Goal: Check status: Check status

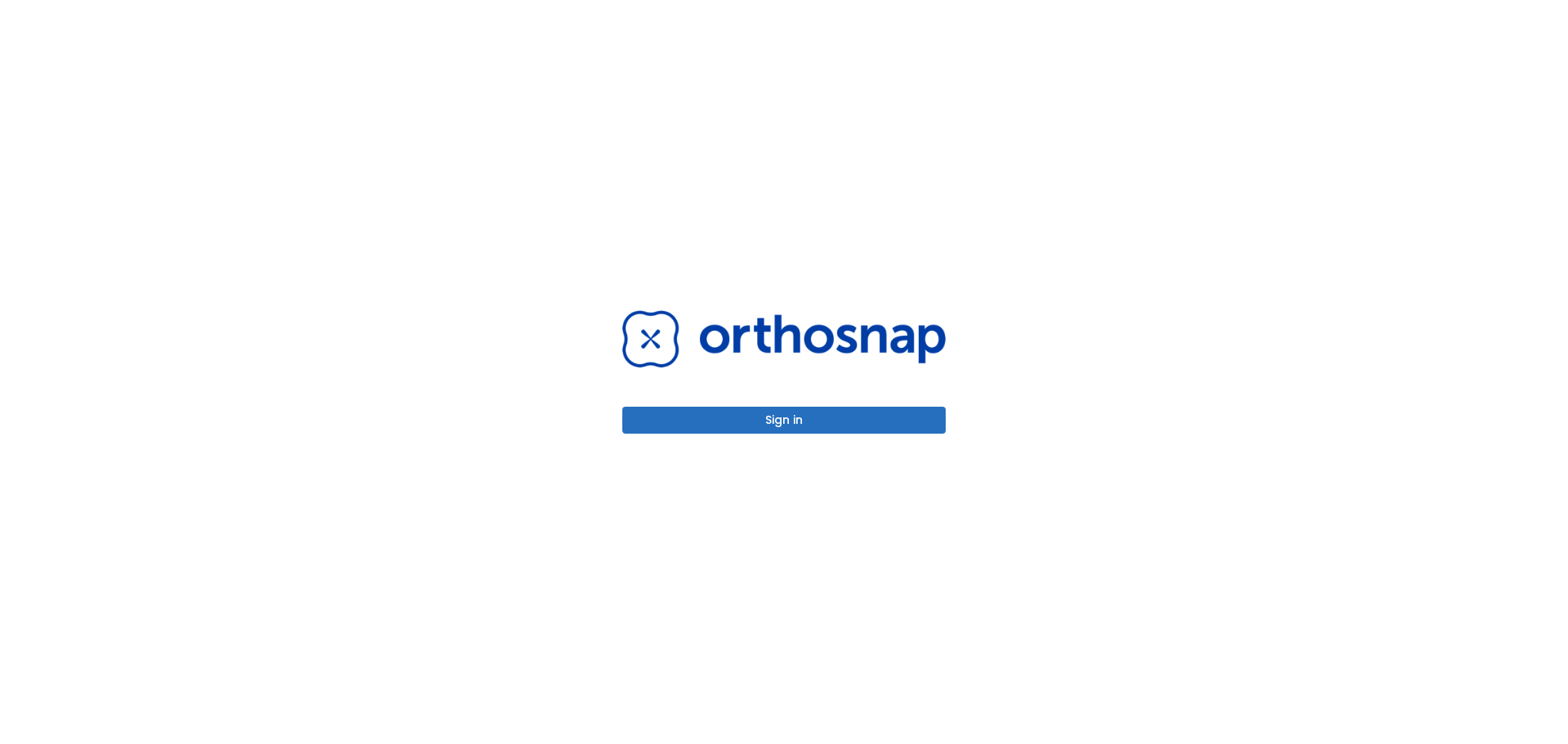
click at [740, 421] on button "Sign in" at bounding box center [784, 421] width 323 height 27
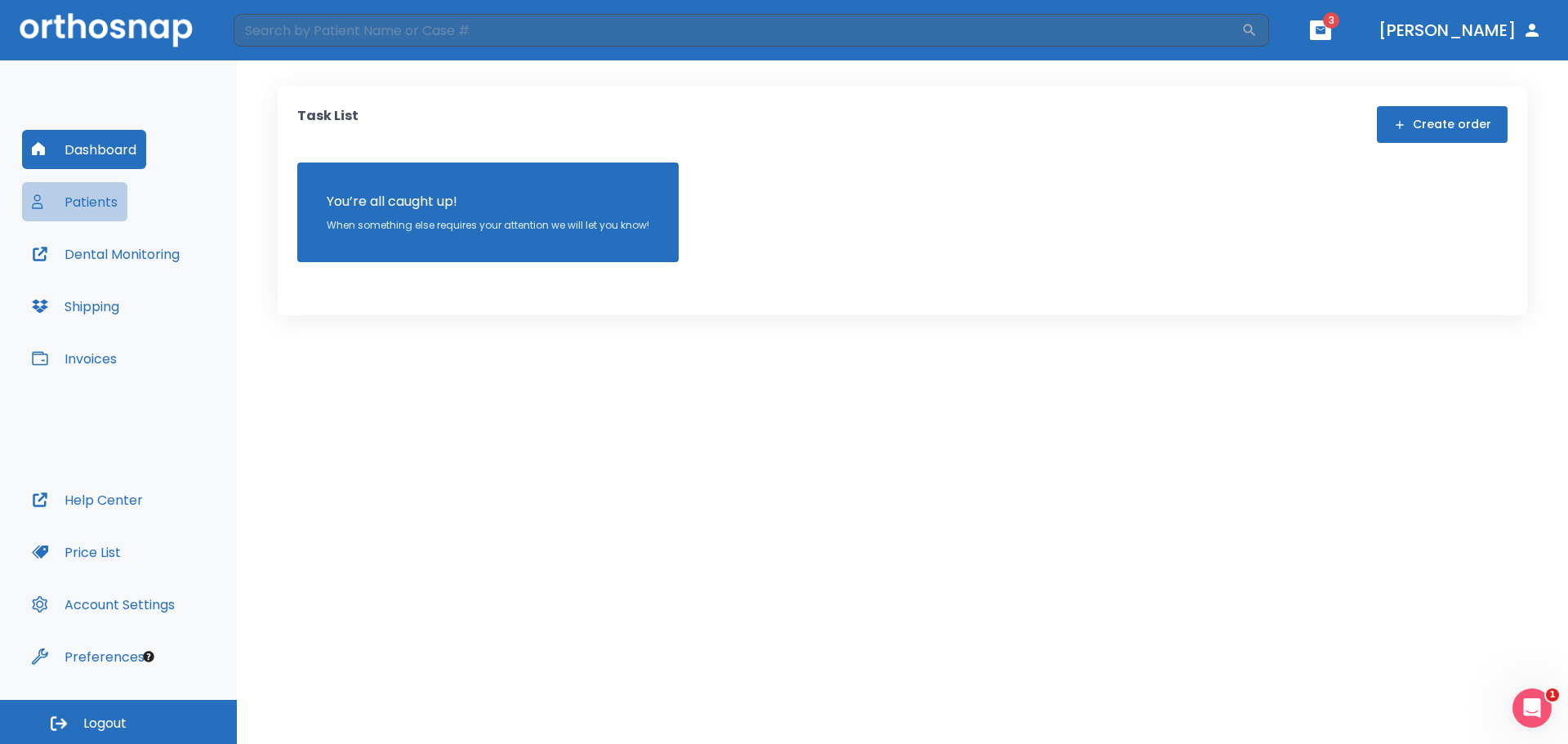
click at [89, 209] on button "Patients" at bounding box center [75, 202] width 106 height 39
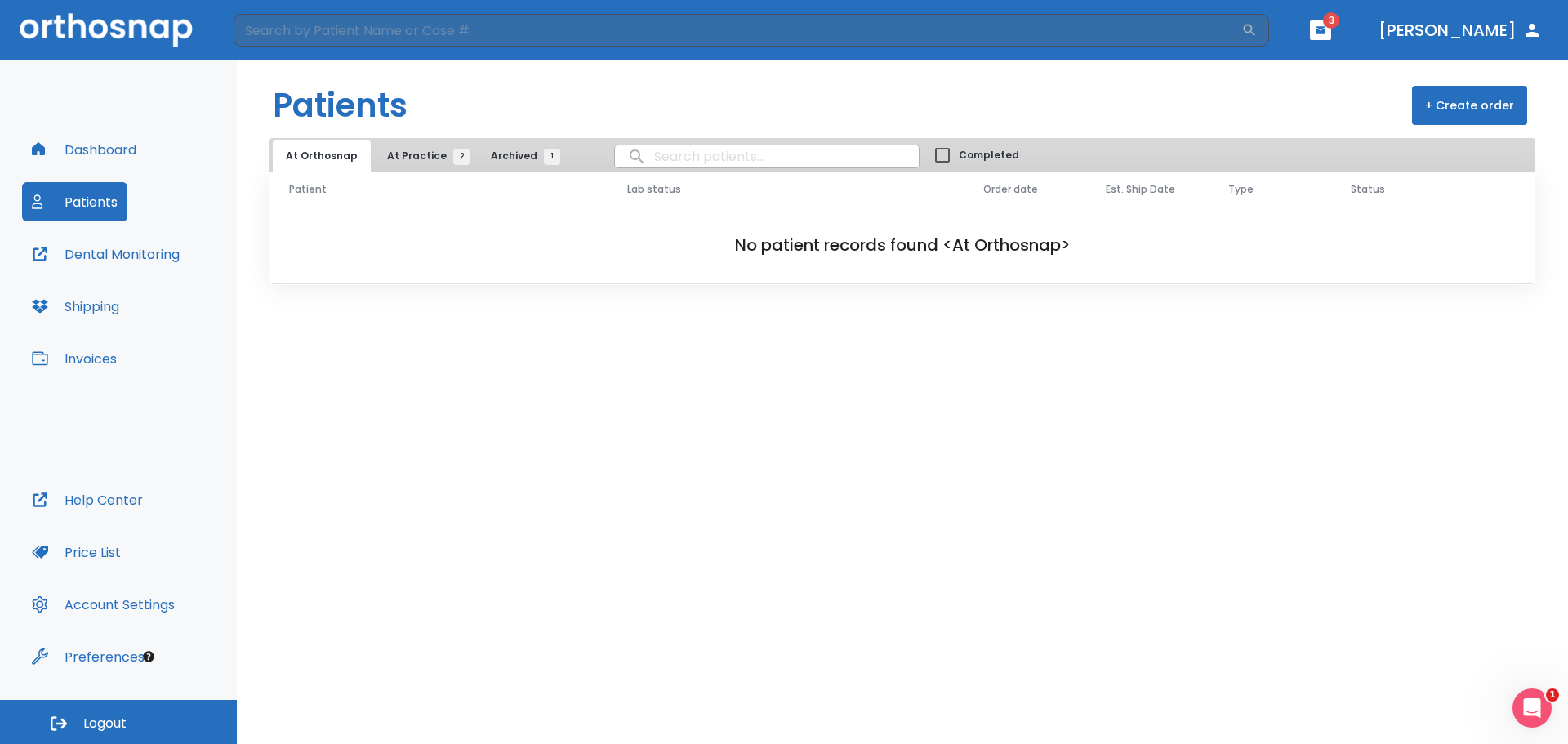
click at [407, 155] on span "At Practice 2" at bounding box center [424, 156] width 74 height 14
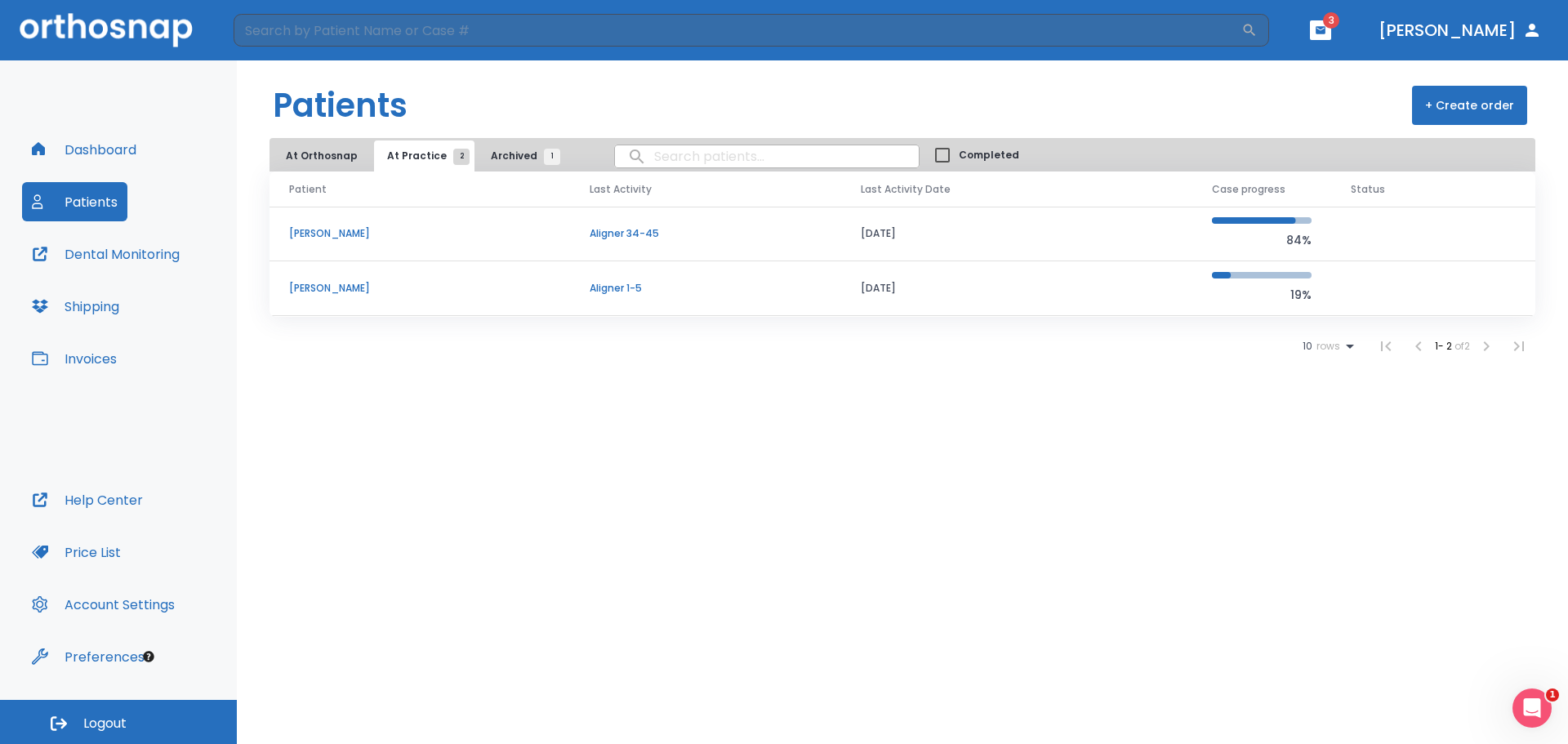
click at [351, 237] on p "[PERSON_NAME]" at bounding box center [420, 233] width 261 height 14
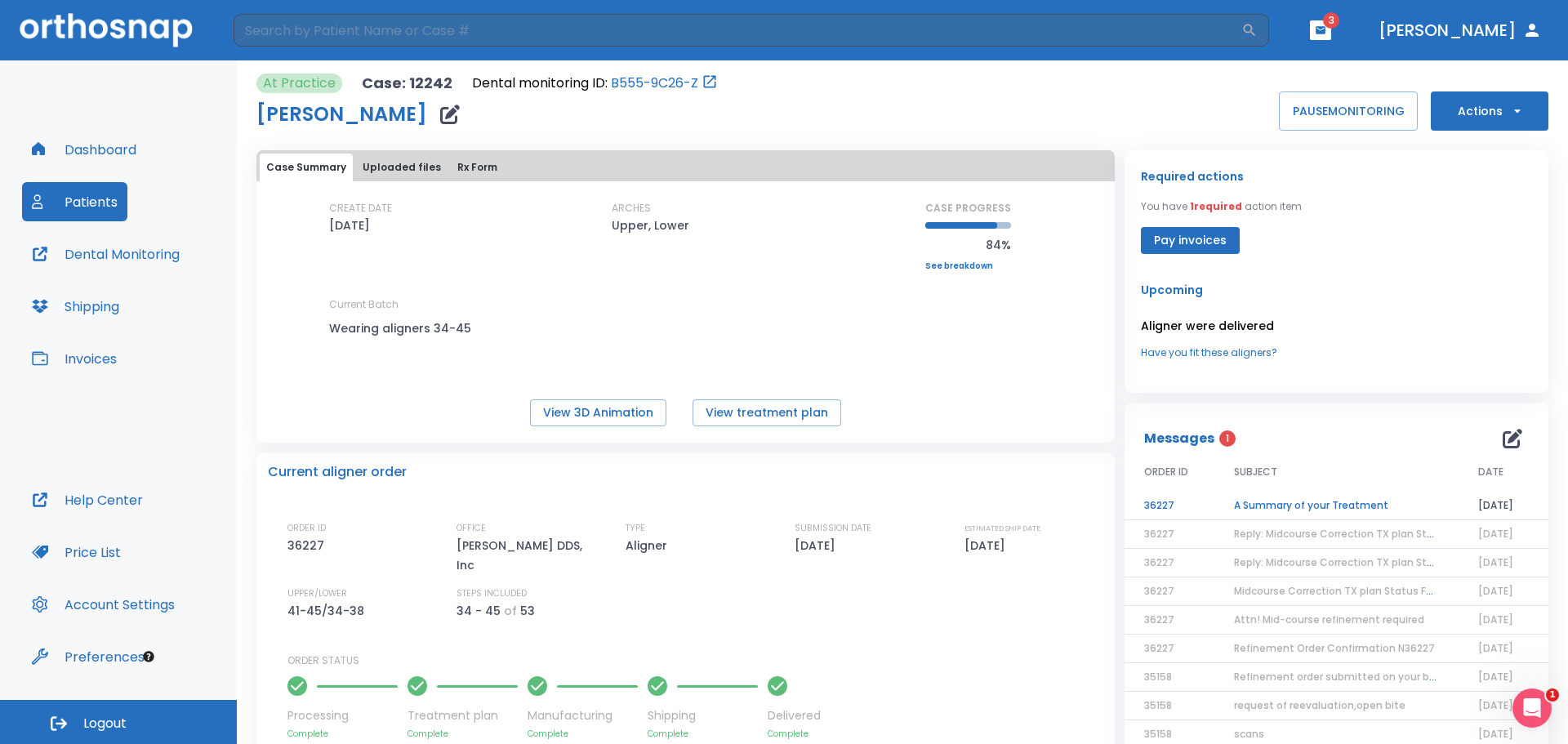
scroll to position [327, 0]
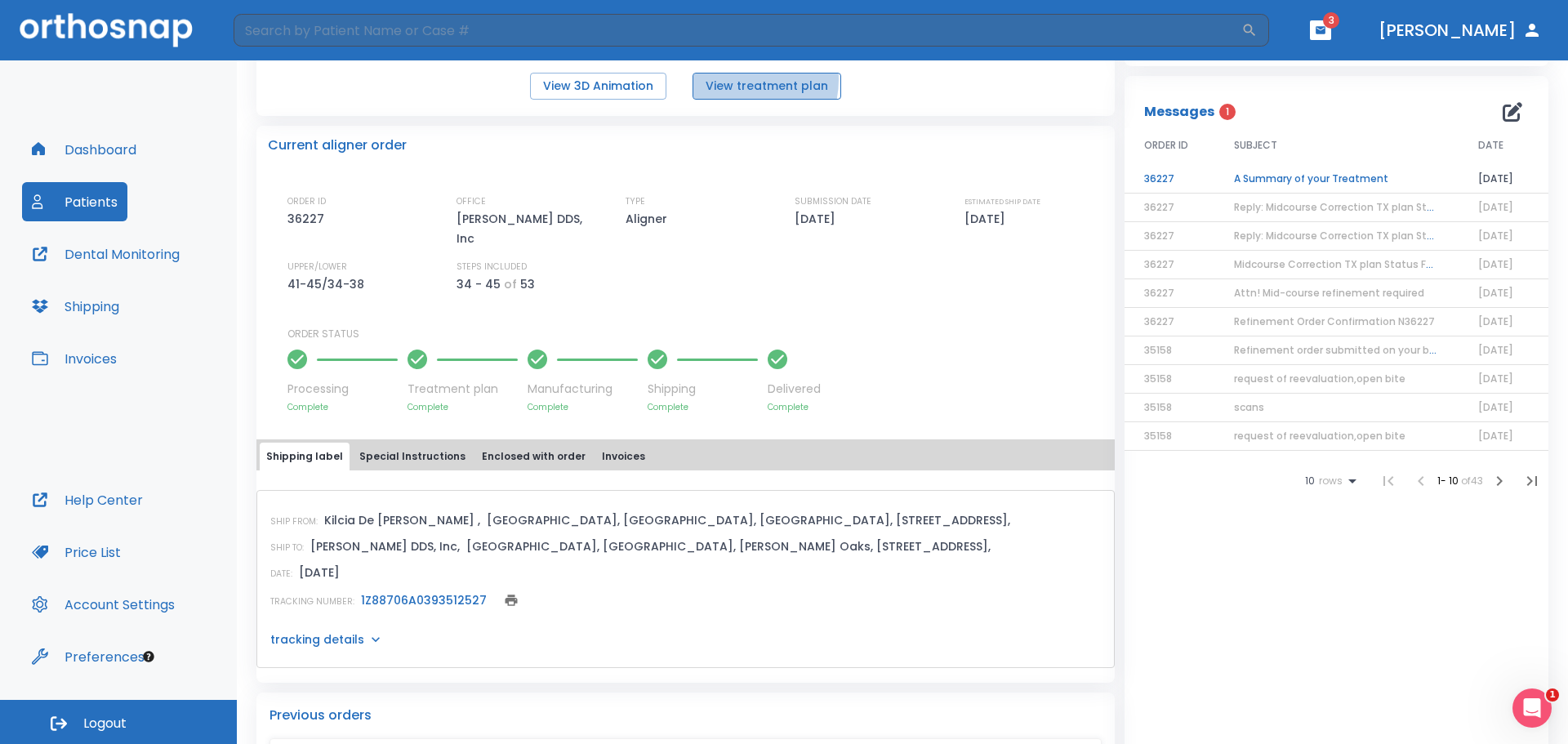
click at [730, 79] on button "View treatment plan" at bounding box center [766, 86] width 149 height 27
